Goal: Transaction & Acquisition: Purchase product/service

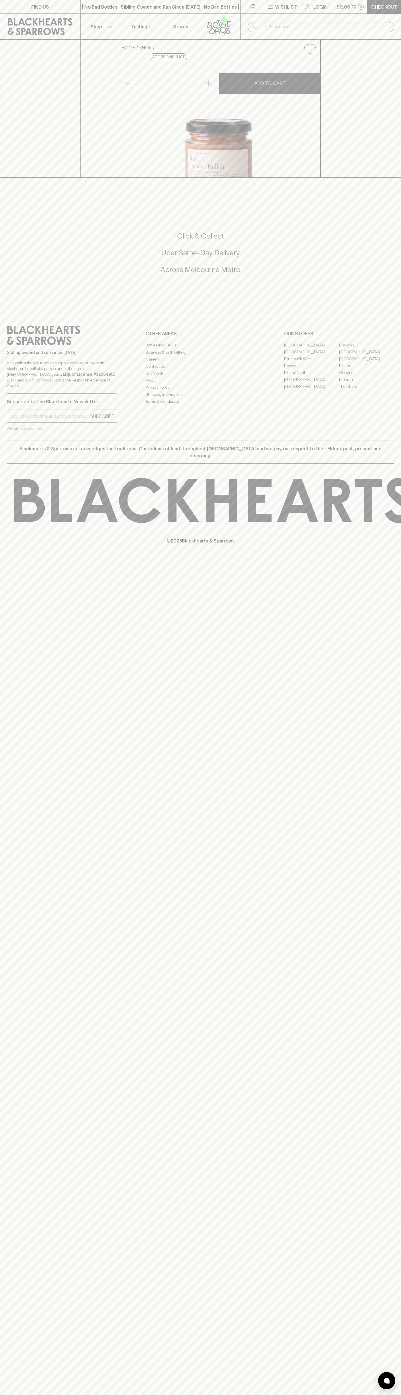
click at [113, 23] on button "Shop" at bounding box center [101, 27] width 40 height 26
click at [377, 972] on div at bounding box center [200, 697] width 401 height 1395
click at [100, 1394] on html "FIND US | No Bad Bottles | Sibling Owned and Run Since 2006 | No Bad Bottles | …" at bounding box center [200, 697] width 401 height 1395
click at [12, 449] on div at bounding box center [200, 697] width 401 height 1395
